Goal: Transaction & Acquisition: Purchase product/service

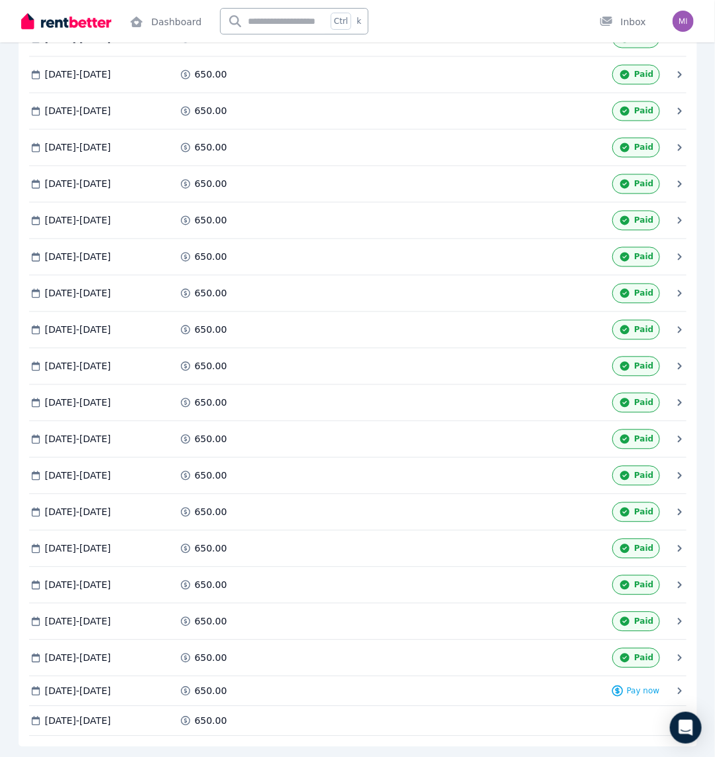
scroll to position [787, 0]
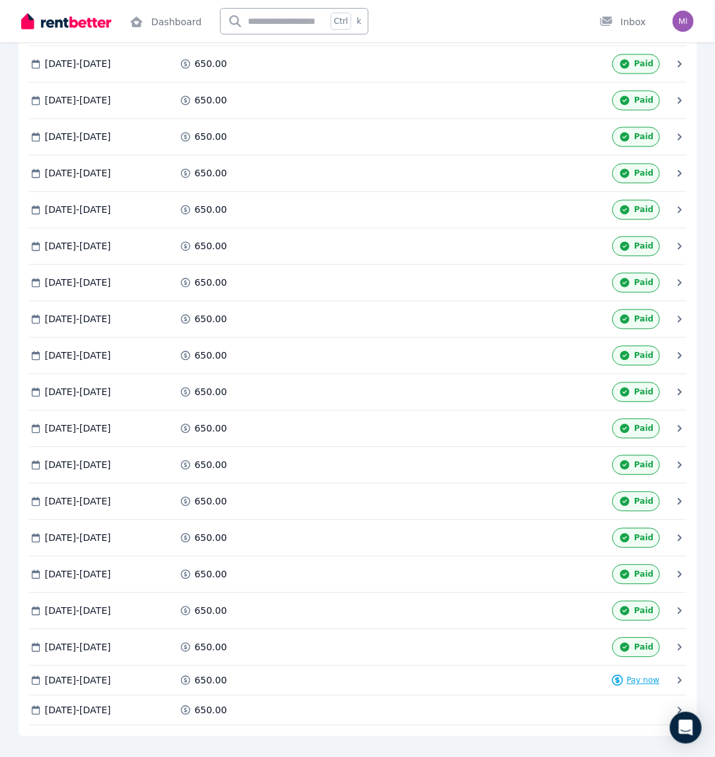
click at [642, 675] on span "Pay now" at bounding box center [643, 680] width 33 height 11
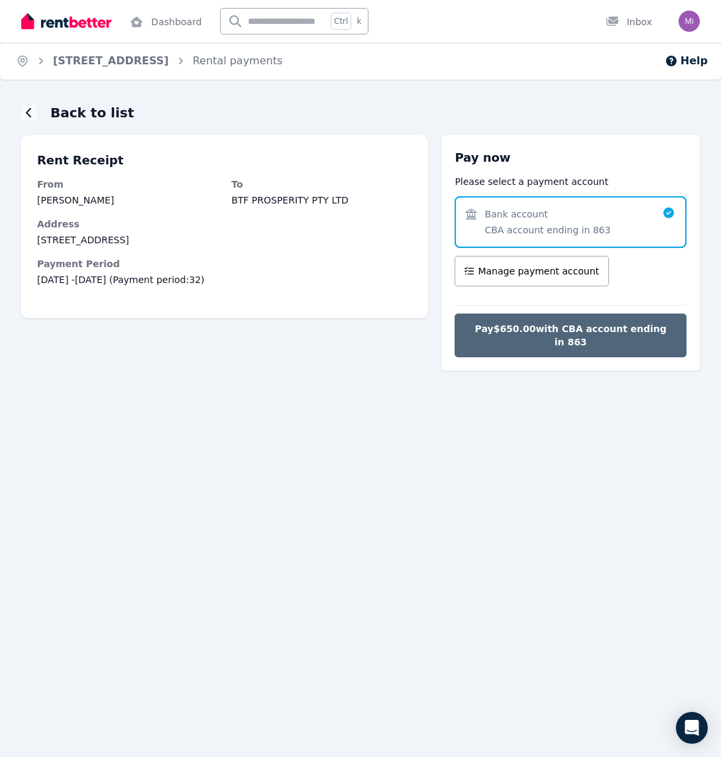
click at [581, 332] on span "Pay $650.00 with CBA account ending in 863" at bounding box center [571, 335] width 204 height 27
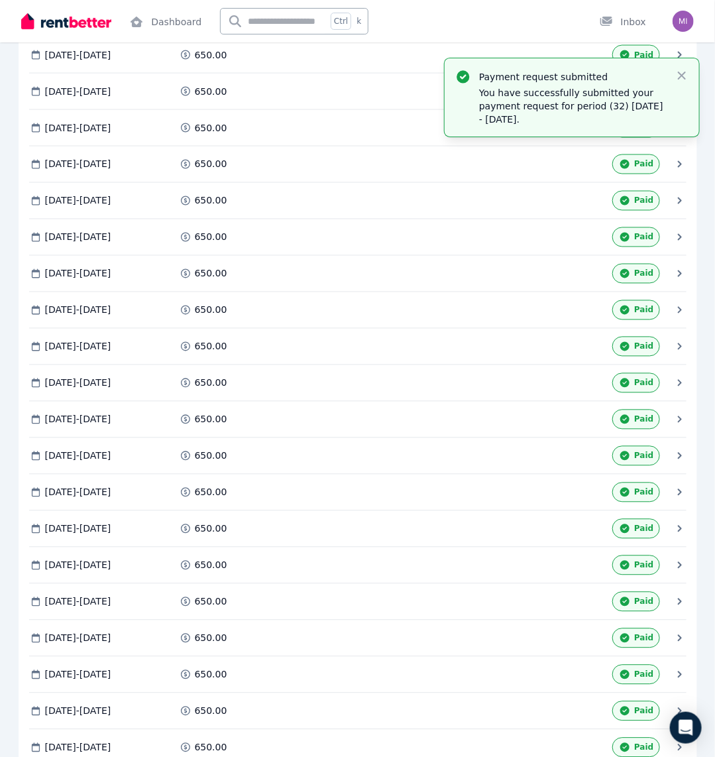
scroll to position [414, 0]
